Goal: Contribute content: Contribute content

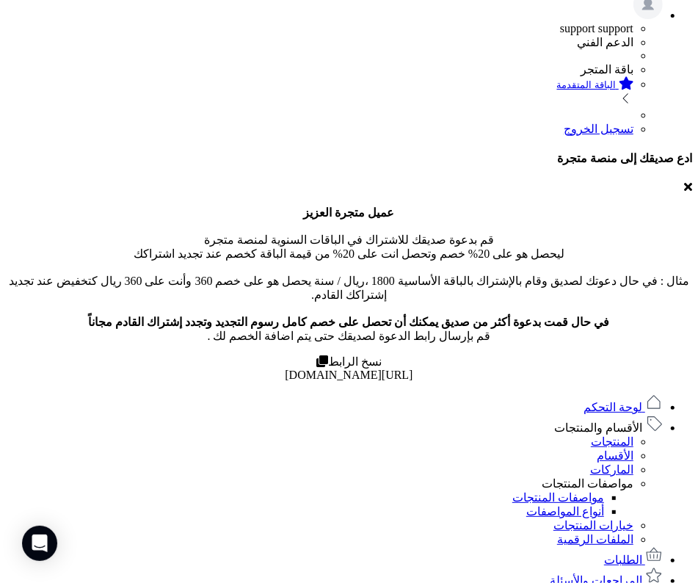
scroll to position [240, 0]
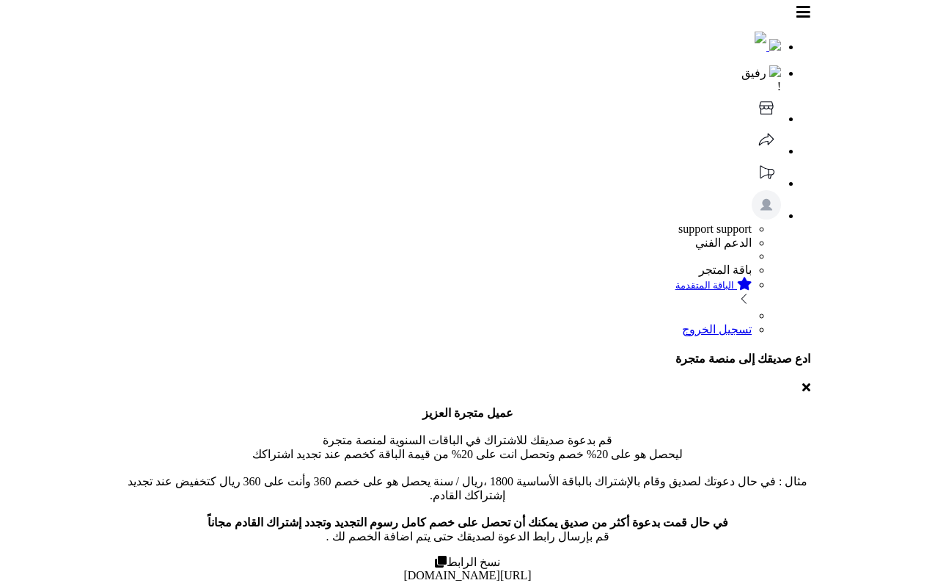
scroll to position [240, 0]
